Goal: Task Accomplishment & Management: Use online tool/utility

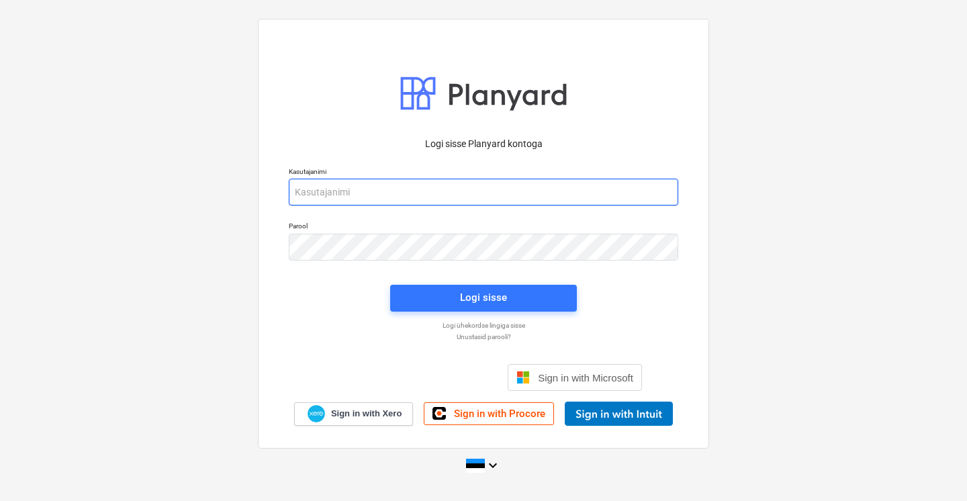
type input "[EMAIL_ADDRESS][DOMAIN_NAME]"
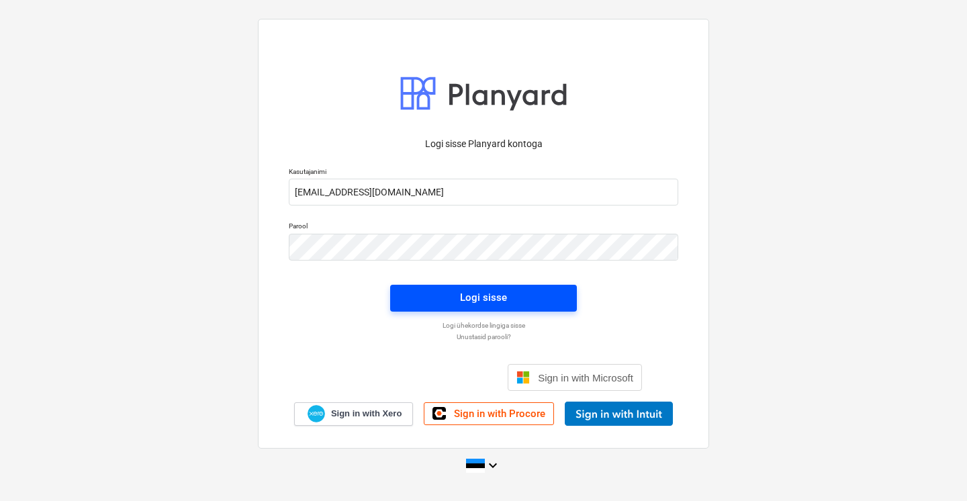
click at [467, 303] on div "Logi sisse" at bounding box center [483, 297] width 47 height 17
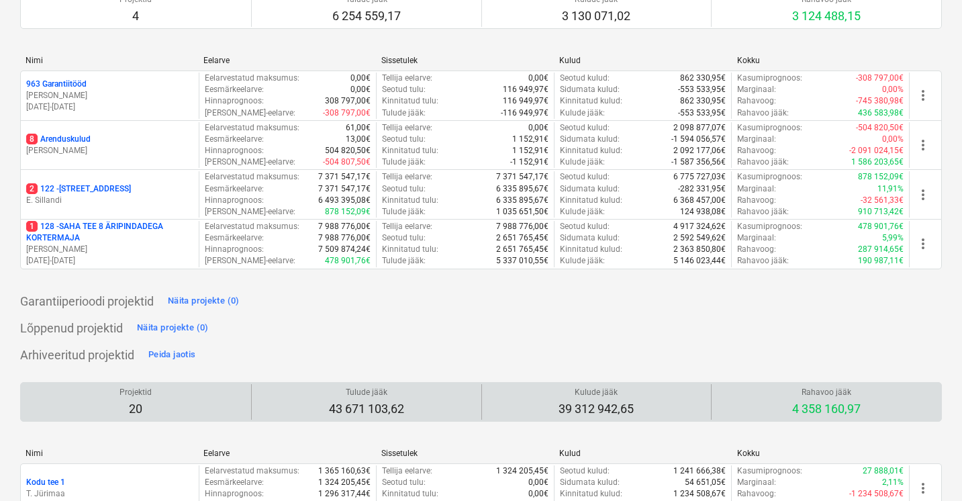
scroll to position [154, 0]
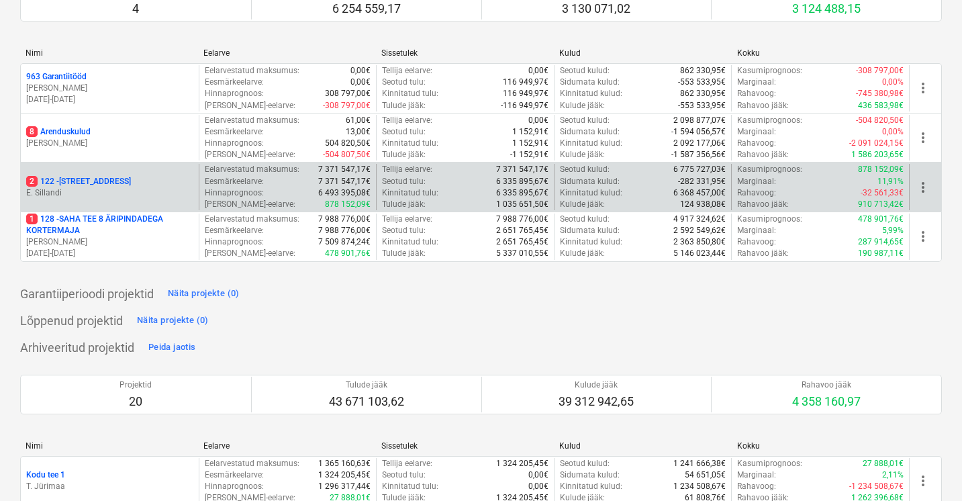
click at [100, 187] on p "E. Sillandi" at bounding box center [109, 192] width 167 height 11
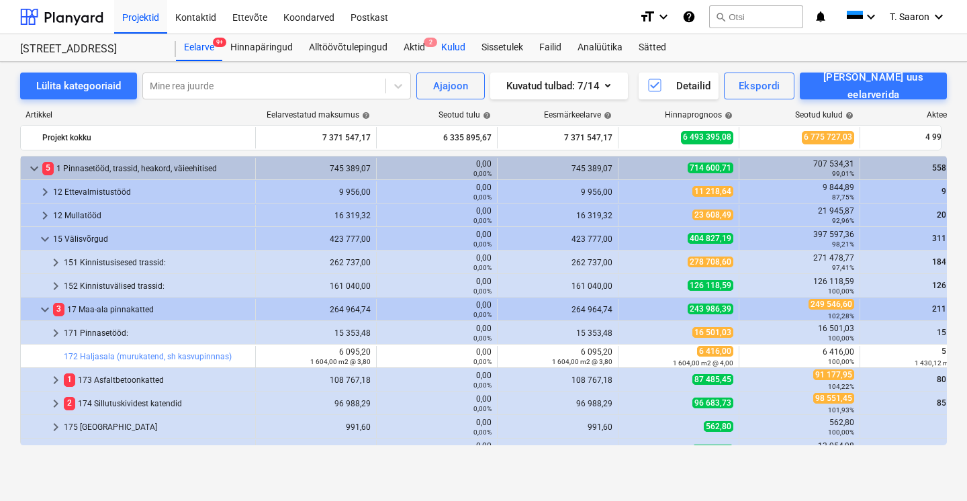
click at [455, 46] on div "Kulud" at bounding box center [453, 47] width 40 height 27
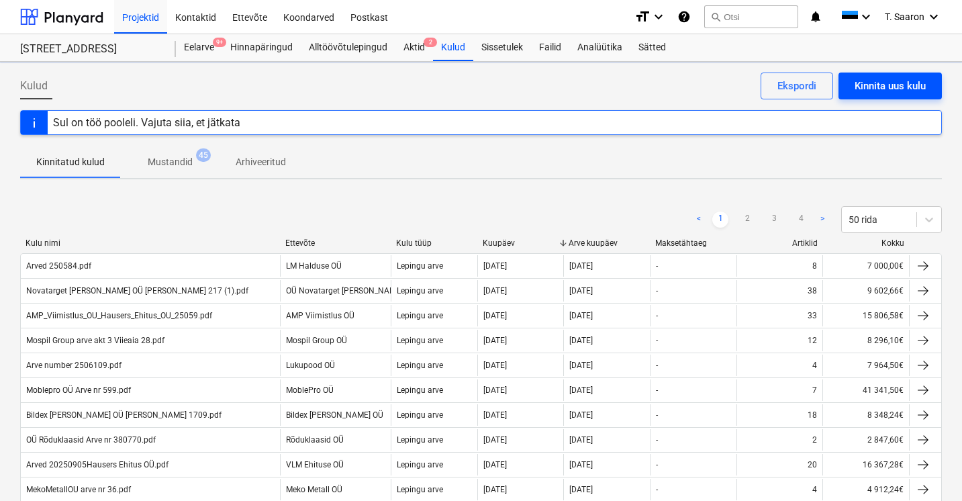
click at [893, 93] on div "Kinnita uus kulu" at bounding box center [890, 85] width 71 height 17
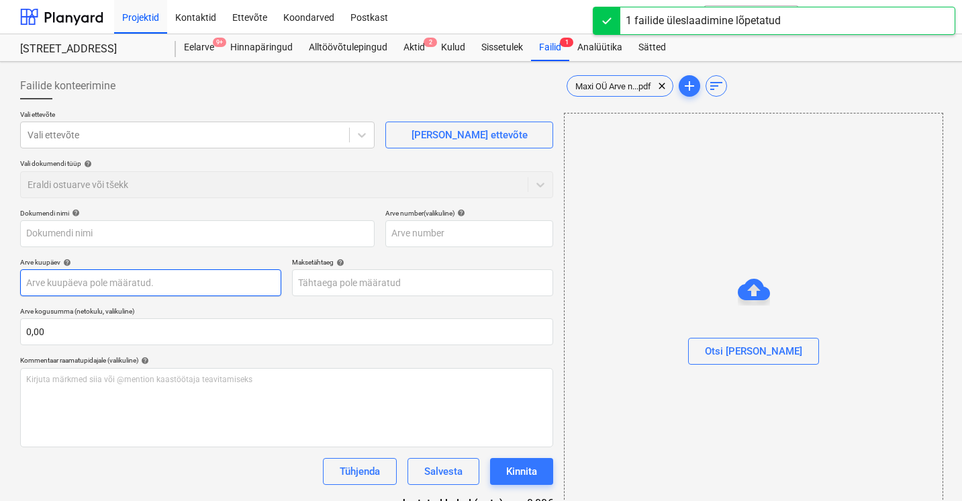
type input "Maxi OÜ Arve nr 3944 (1).pdf"
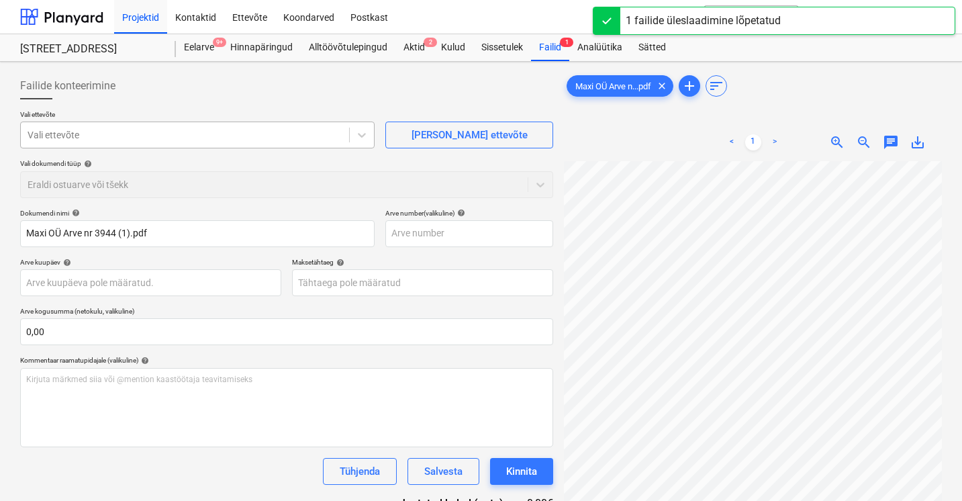
click at [158, 132] on div at bounding box center [185, 134] width 315 height 13
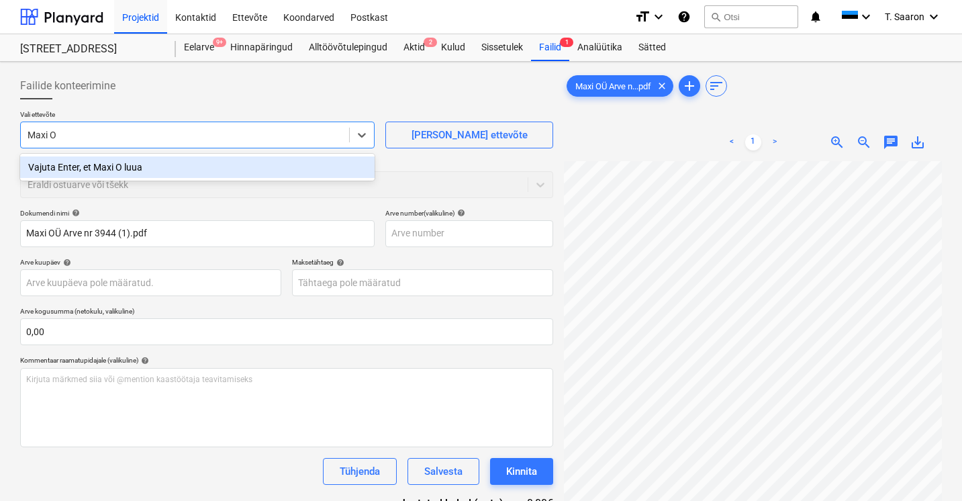
type input "Maxi OÜ"
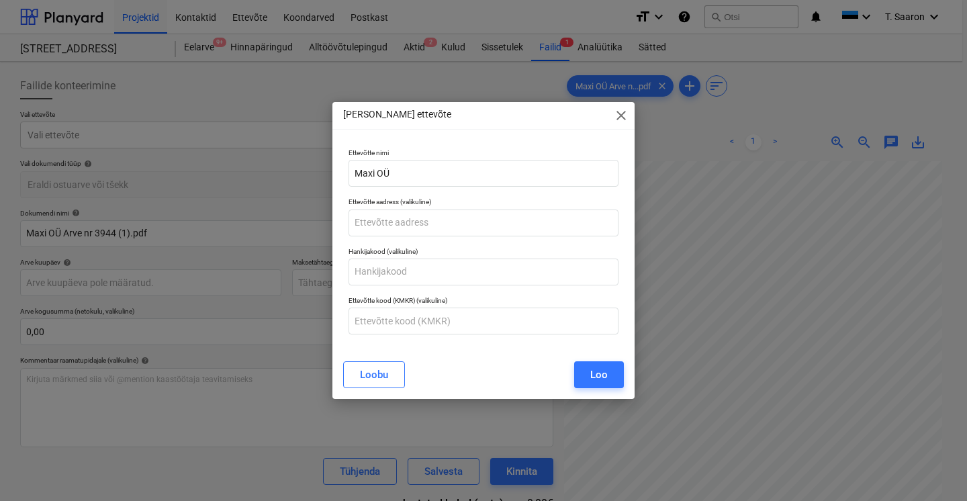
click at [600, 381] on div "Loo" at bounding box center [598, 374] width 17 height 17
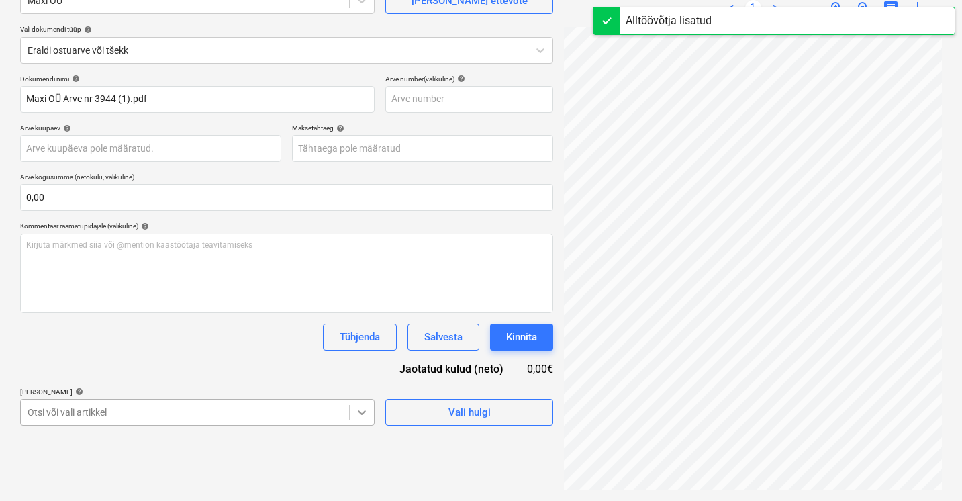
scroll to position [267, 0]
click at [357, 367] on body "Projektid Kontaktid Ettevõte Koondarved Postkast format_size keyboard_arrow_dow…" at bounding box center [481, 116] width 962 height 501
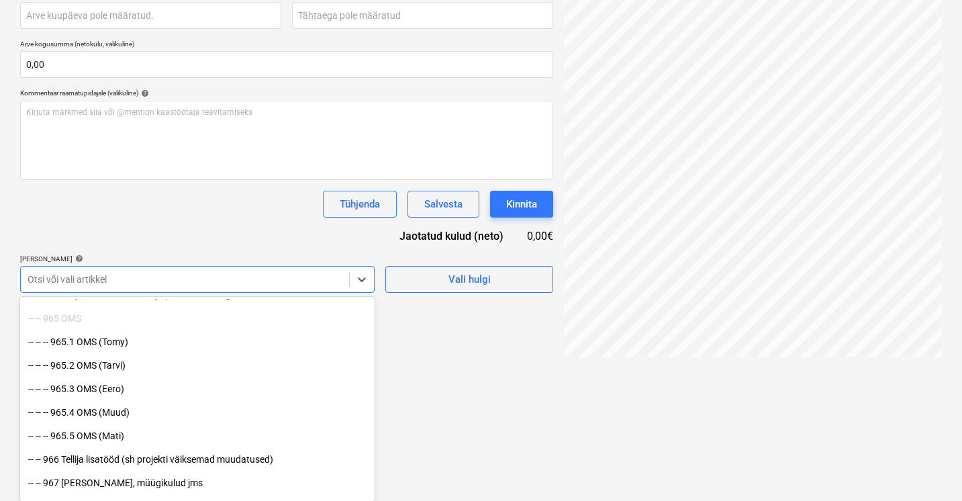
scroll to position [15805, 0]
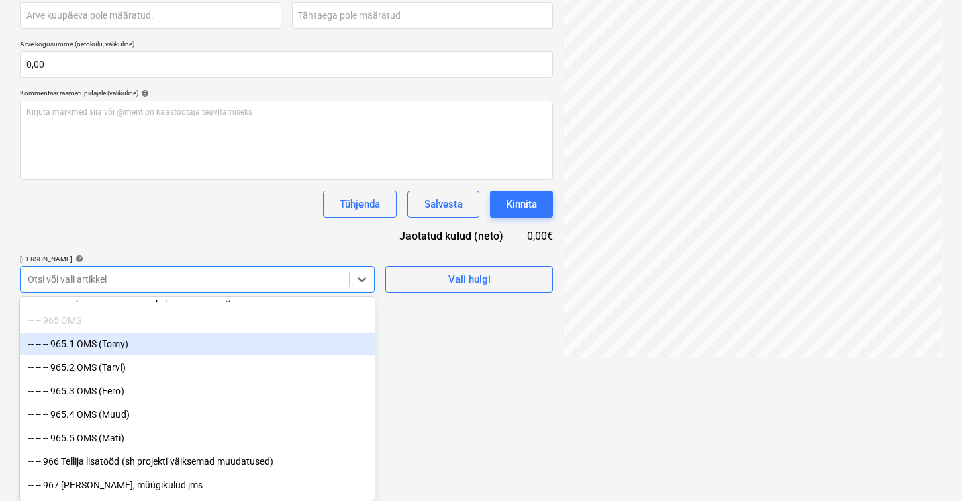
click at [121, 343] on div "-- -- -- 965.1 OMS (Tomy)" at bounding box center [197, 343] width 355 height 21
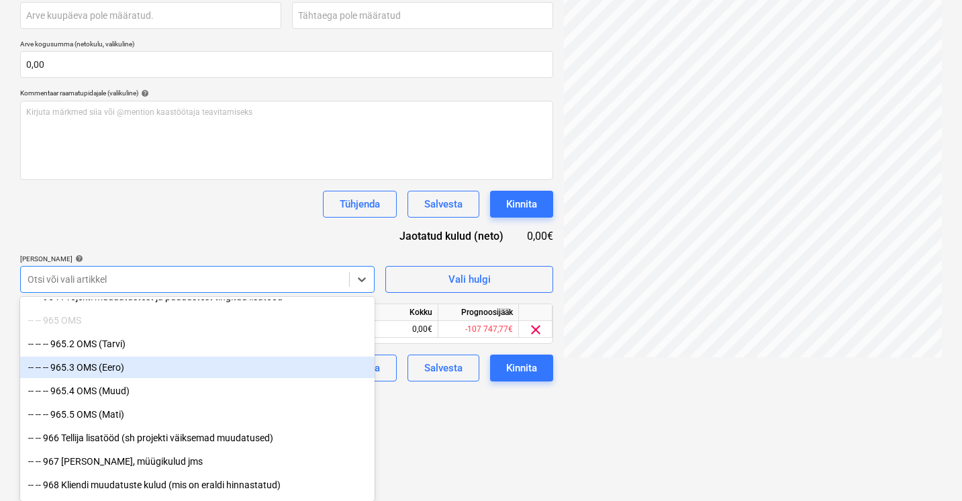
scroll to position [157, 0]
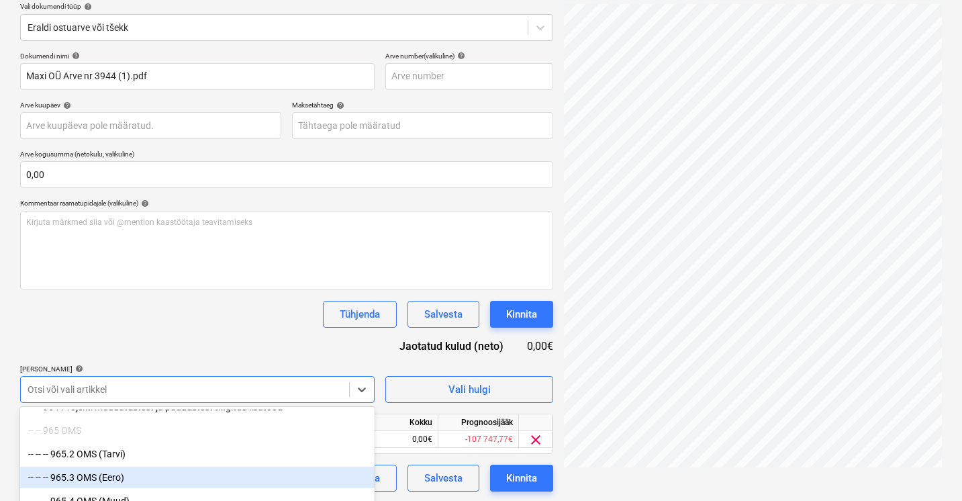
drag, startPoint x: 461, startPoint y: 384, endPoint x: 520, endPoint y: 423, distance: 70.2
click at [510, 344] on html "Projektid Kontaktid Ettevõte Koondarved Postkast format_size keyboard_arrow_dow…" at bounding box center [481, 93] width 962 height 501
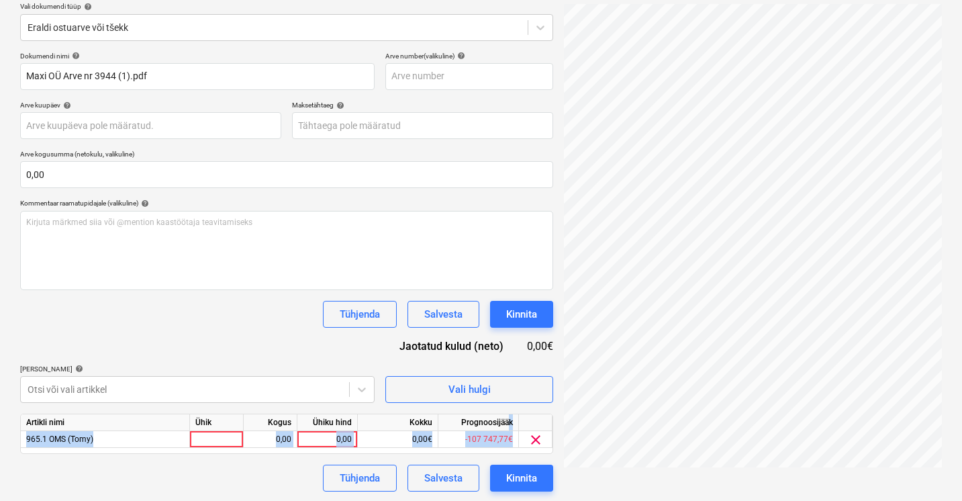
click at [522, 486] on button "Kinnita" at bounding box center [521, 478] width 63 height 27
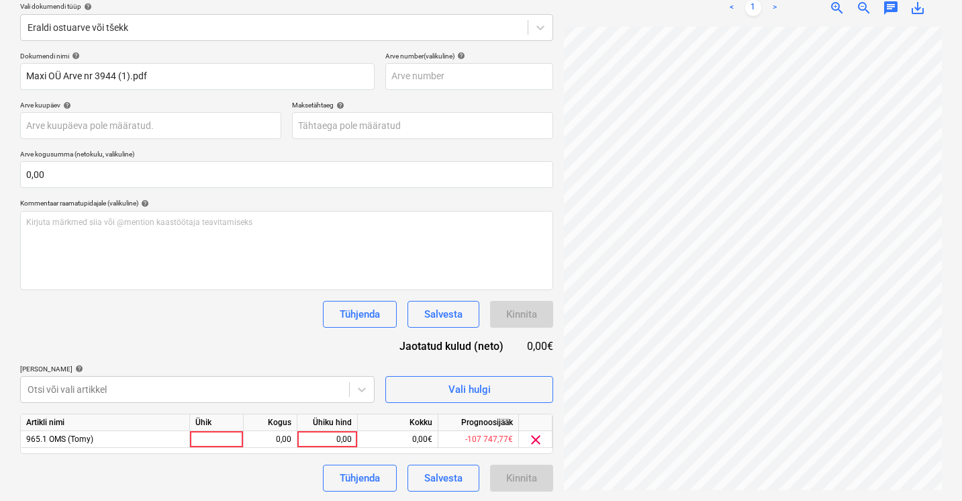
click at [246, 476] on div "Tühjenda Salvesta Kinnita" at bounding box center [286, 478] width 533 height 27
click at [230, 434] on div at bounding box center [217, 439] width 54 height 17
type input "kmpl"
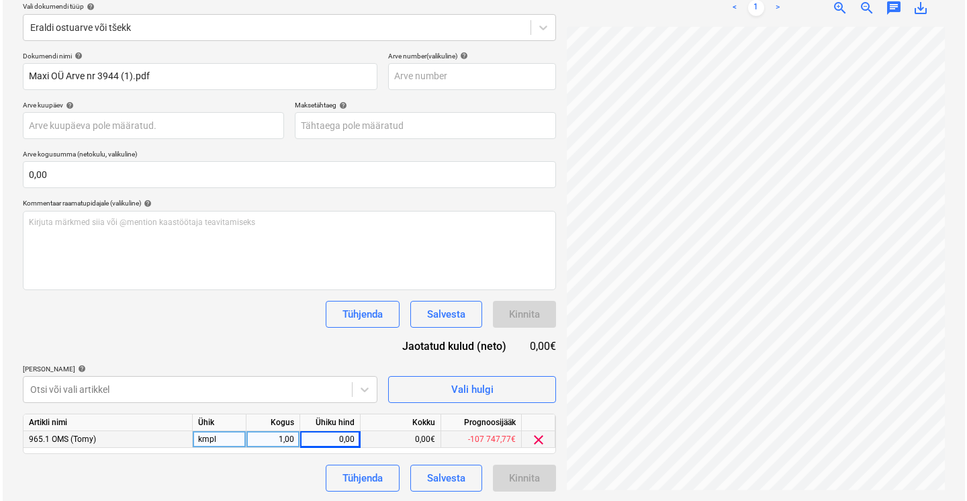
scroll to position [1, 29]
type input "201,61"
click at [269, 480] on div "Tühjenda Salvesta Kinnita" at bounding box center [286, 478] width 533 height 27
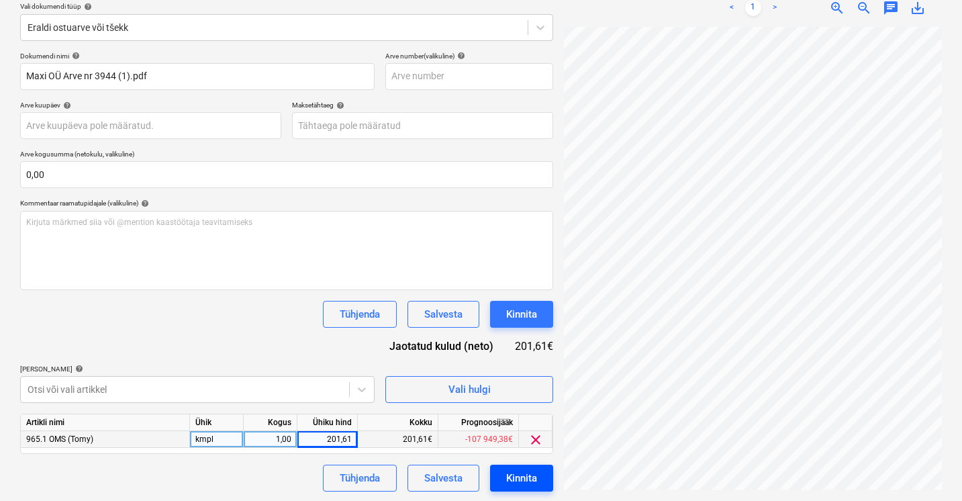
click at [542, 480] on button "Kinnita" at bounding box center [521, 478] width 63 height 27
